Goal: Information Seeking & Learning: Learn about a topic

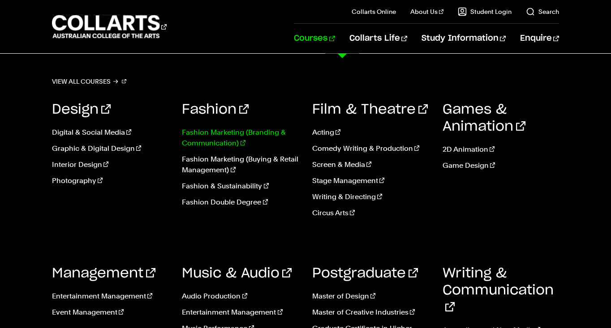
scroll to position [59, 0]
click at [217, 134] on link "Fashion Marketing (Branding & Communication)" at bounding box center [240, 137] width 117 height 21
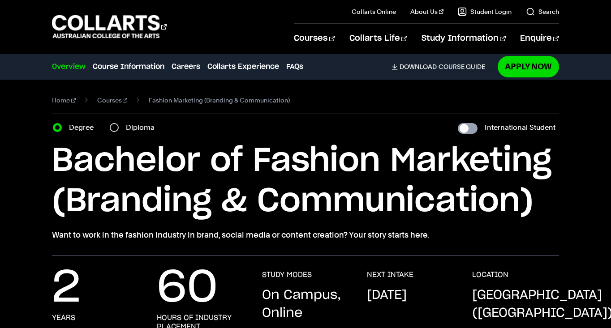
click at [471, 131] on input "International Student" at bounding box center [468, 128] width 20 height 11
checkbox input "true"
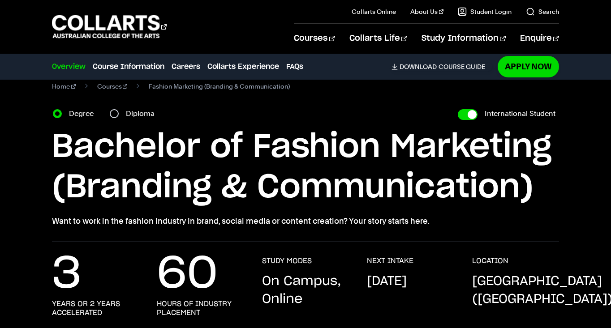
scroll to position [16, 0]
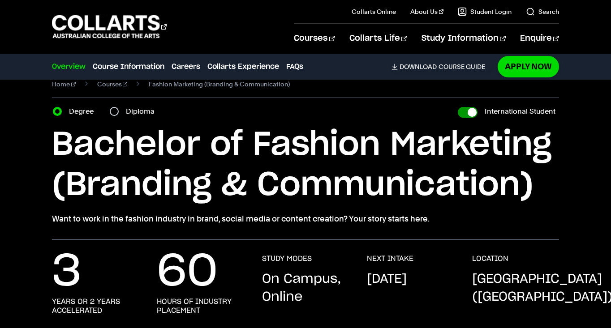
click at [460, 113] on input "International Student" at bounding box center [468, 112] width 20 height 11
checkbox input "false"
click at [460, 113] on input "International Student" at bounding box center [468, 112] width 20 height 11
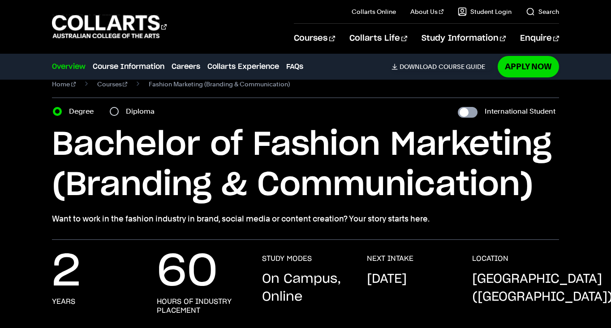
checkbox input "true"
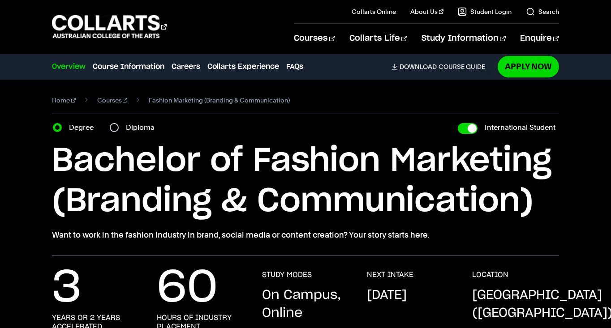
click at [111, 129] on input "Diploma" at bounding box center [114, 127] width 9 height 9
radio input "true"
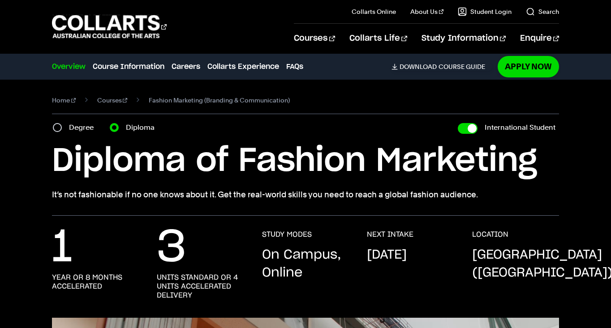
click at [54, 127] on input "Degree" at bounding box center [57, 127] width 9 height 9
radio input "true"
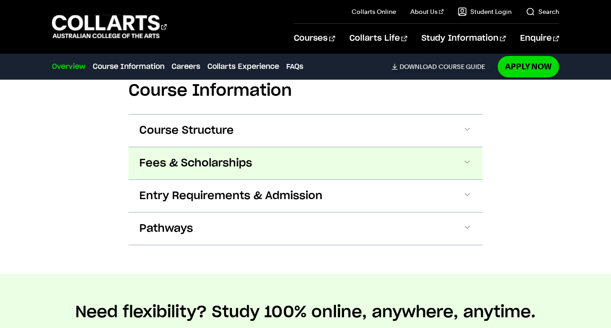
click at [188, 173] on button "Fees & Scholarships" at bounding box center [305, 163] width 354 height 32
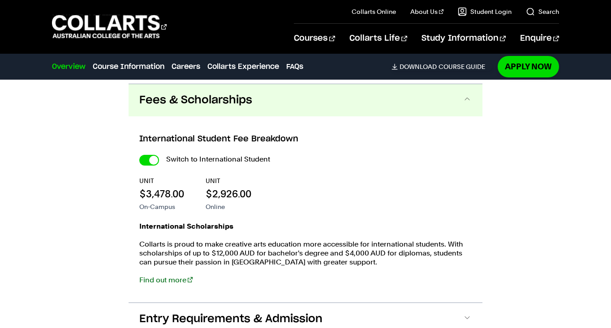
scroll to position [1023, 0]
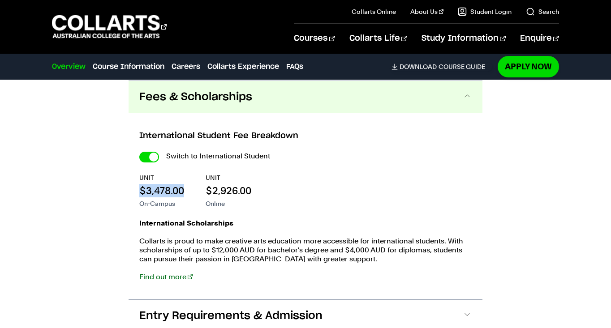
drag, startPoint x: 142, startPoint y: 189, endPoint x: 192, endPoint y: 190, distance: 50.2
click at [192, 190] on div "UNIT $3,478.00 On-Campus UNIT $2,926.00 Online" at bounding box center [305, 190] width 332 height 35
copy p "$3,478.00"
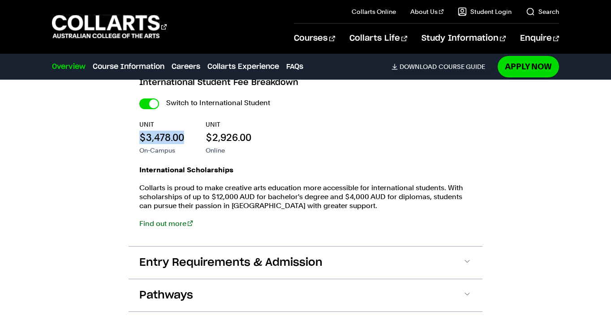
scroll to position [1072, 0]
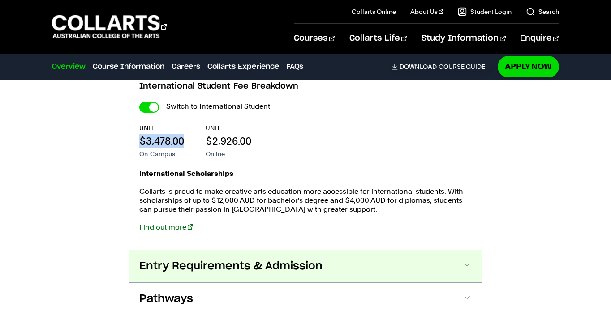
click at [336, 273] on button "Entry Requirements & Admission" at bounding box center [305, 266] width 354 height 32
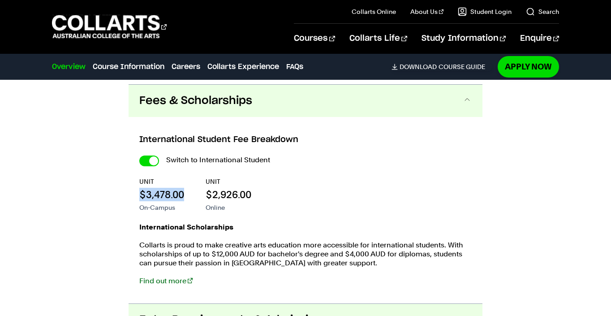
scroll to position [1024, 0]
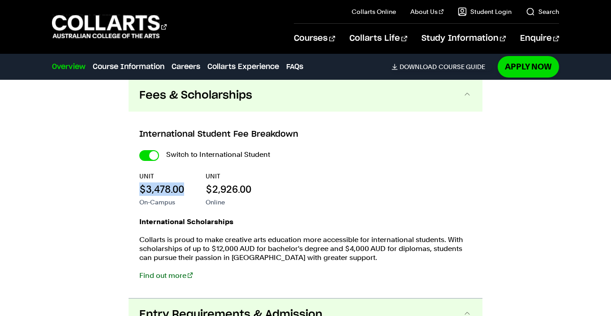
click at [167, 177] on p "UNIT" at bounding box center [161, 175] width 45 height 9
drag, startPoint x: 140, startPoint y: 191, endPoint x: 191, endPoint y: 191, distance: 51.0
click at [191, 191] on div "UNIT $3,478.00 On-Campus UNIT $2,926.00 Online" at bounding box center [305, 188] width 332 height 35
copy p "$3,478.00"
click at [248, 197] on p "Online" at bounding box center [228, 201] width 46 height 9
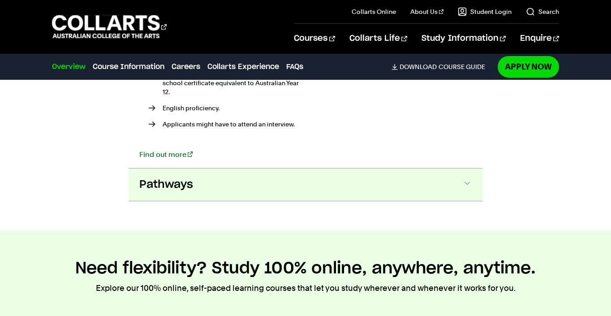
click at [263, 171] on button "Pathways" at bounding box center [305, 184] width 354 height 32
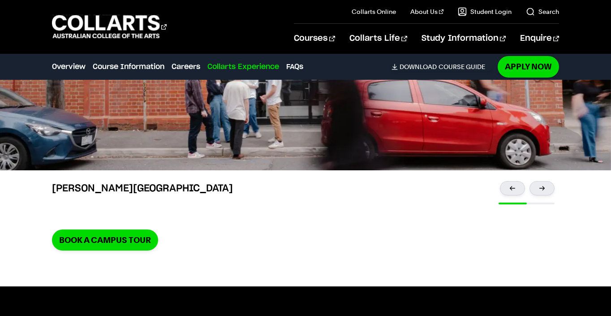
scroll to position [2561, 0]
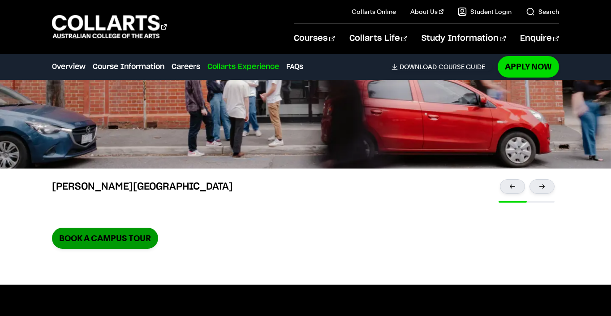
click at [144, 227] on link "Book a Campus Tour" at bounding box center [105, 237] width 106 height 21
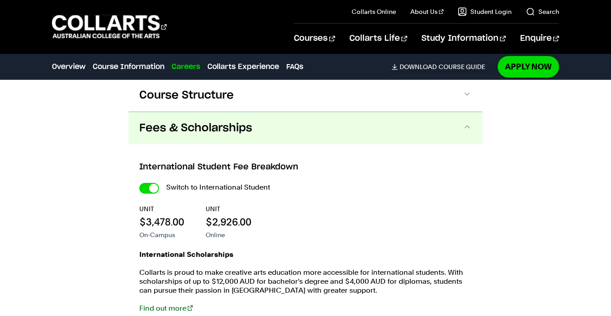
scroll to position [993, 0]
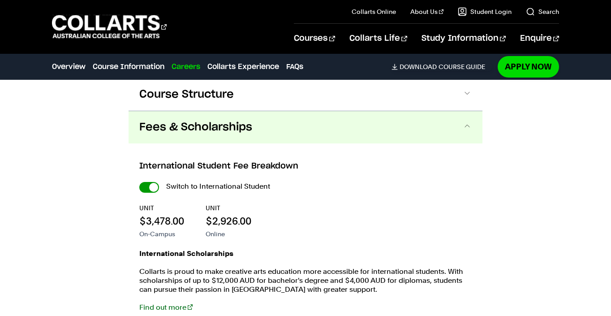
click at [150, 187] on input "International Student" at bounding box center [149, 187] width 20 height 11
checkbox input "false"
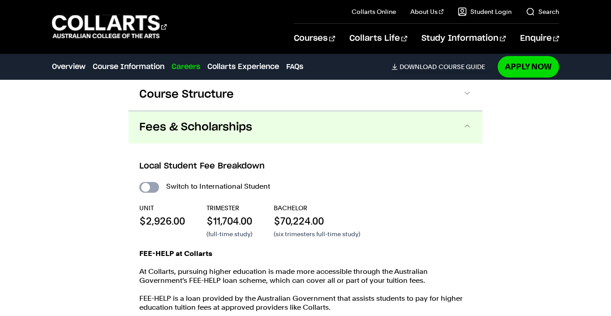
click at [150, 187] on input "International Student" at bounding box center [149, 187] width 20 height 11
checkbox input "true"
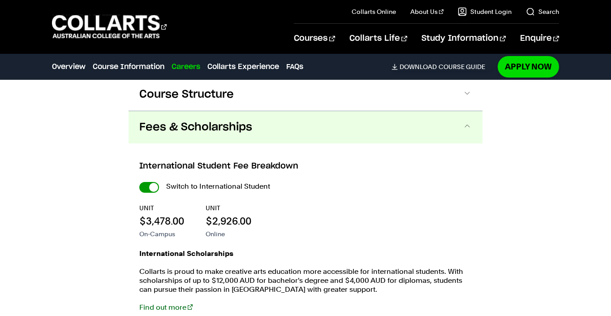
click at [150, 187] on input "International Student" at bounding box center [149, 187] width 20 height 11
checkbox input "false"
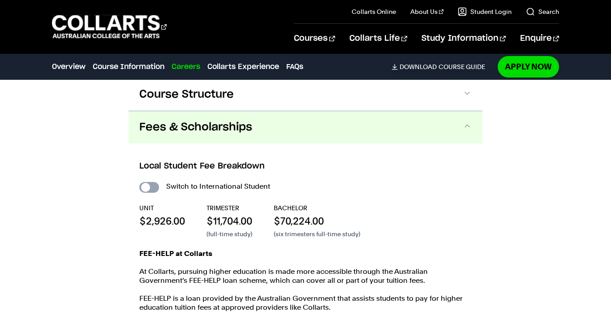
click at [150, 187] on input "International Student" at bounding box center [149, 187] width 20 height 11
checkbox input "true"
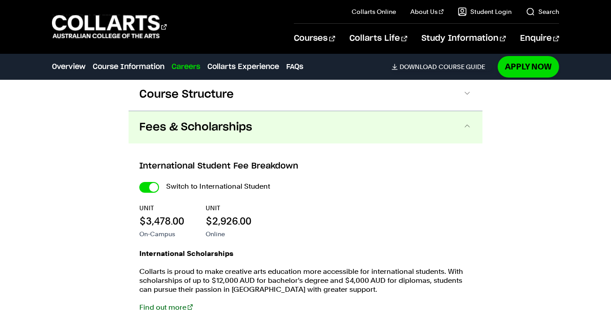
click at [150, 187] on input "International Student" at bounding box center [149, 187] width 20 height 11
checkbox input "false"
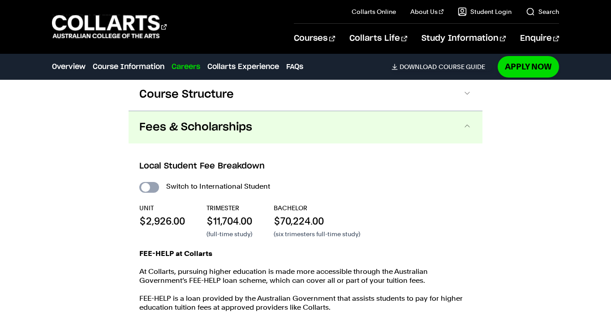
click at [150, 187] on input "International Student" at bounding box center [149, 187] width 20 height 11
checkbox input "true"
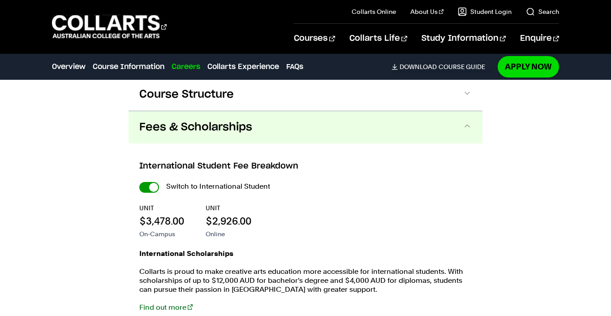
click at [150, 187] on input "International Student" at bounding box center [149, 187] width 20 height 11
checkbox input "false"
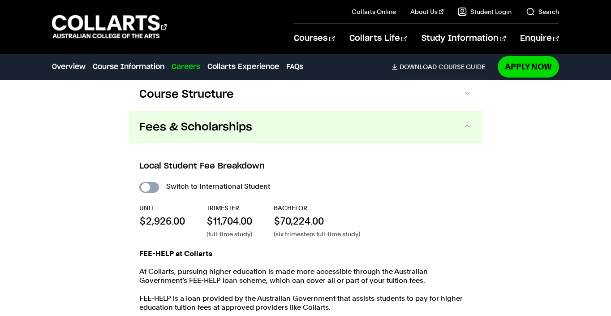
click at [150, 187] on input "International Student" at bounding box center [149, 187] width 20 height 11
checkbox input "true"
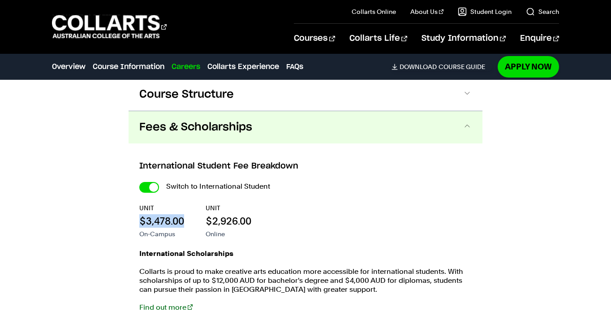
drag, startPoint x: 190, startPoint y: 225, endPoint x: 127, endPoint y: 224, distance: 63.1
copy p "$3,478.00"
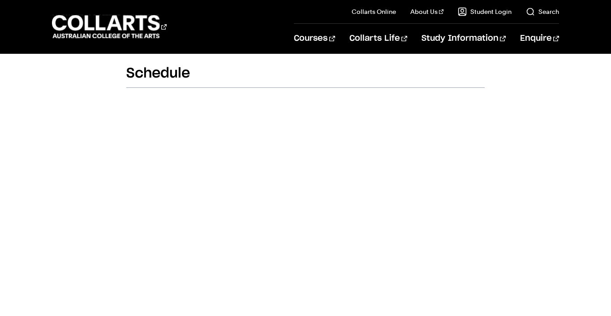
scroll to position [314, 0]
